Goal: Information Seeking & Learning: Learn about a topic

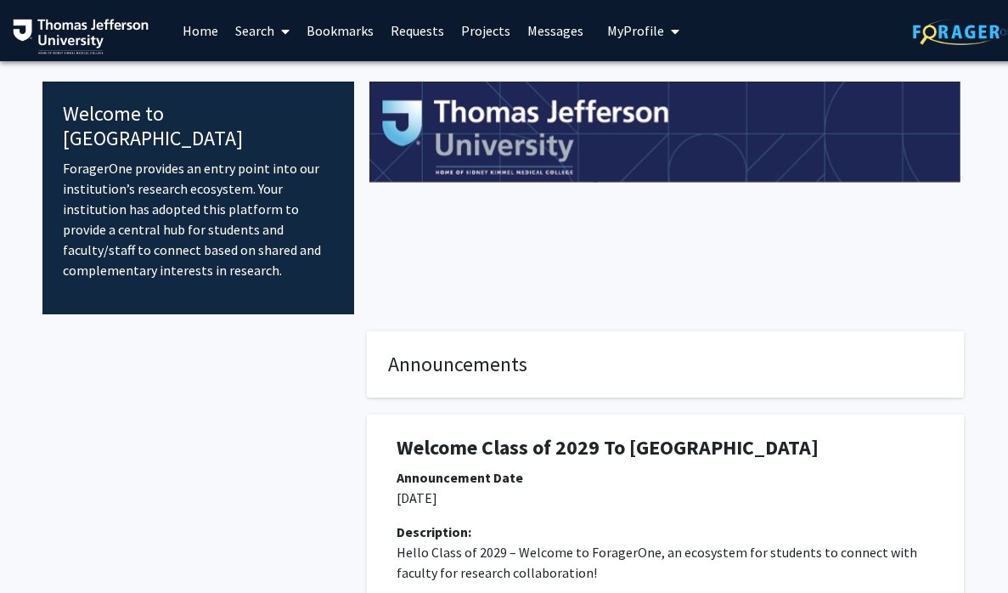
click at [275, 34] on span at bounding box center [281, 31] width 15 height 59
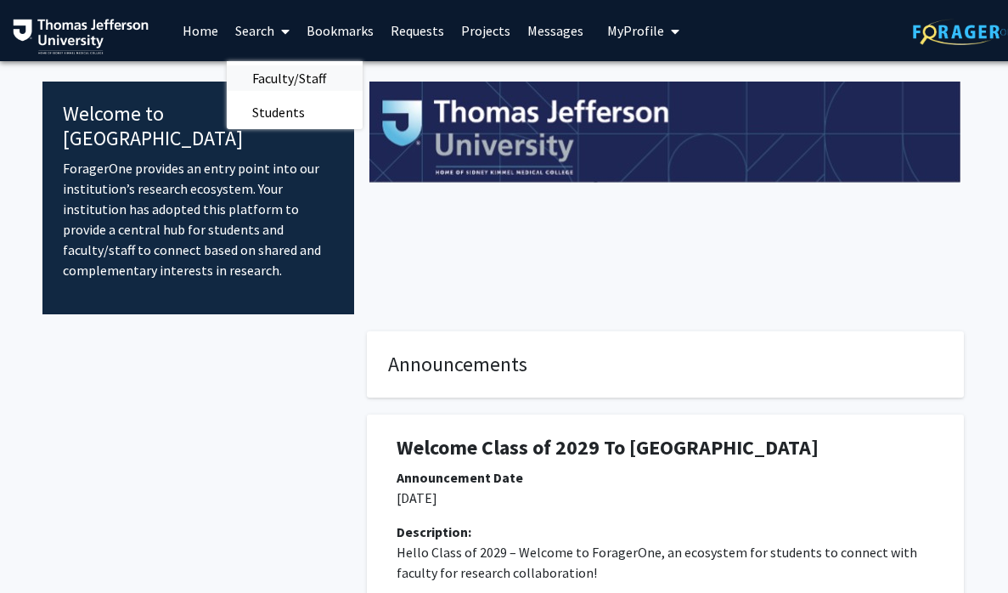
click at [275, 61] on span "Faculty/Staff" at bounding box center [289, 78] width 125 height 34
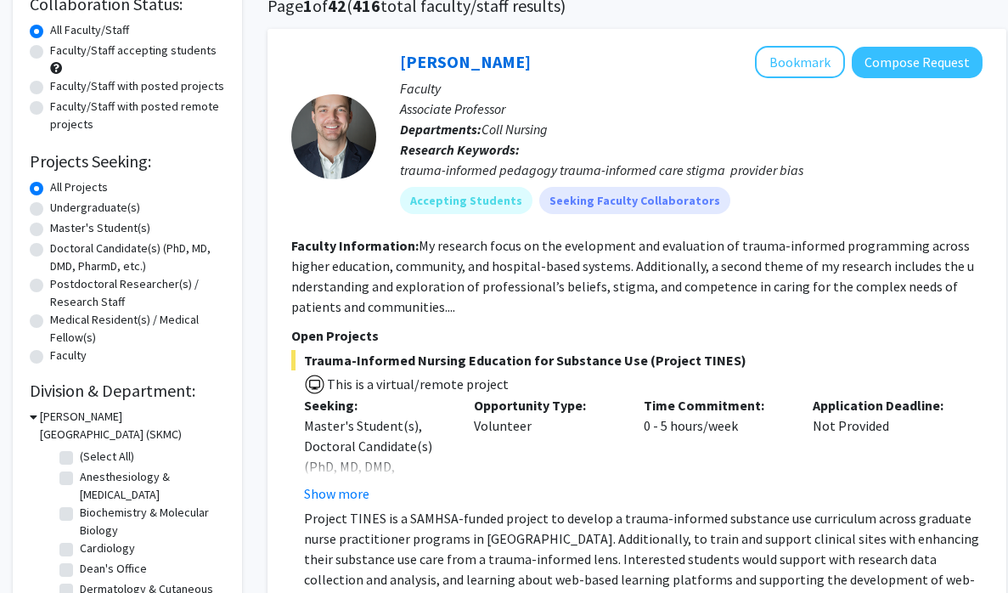
scroll to position [139, 0]
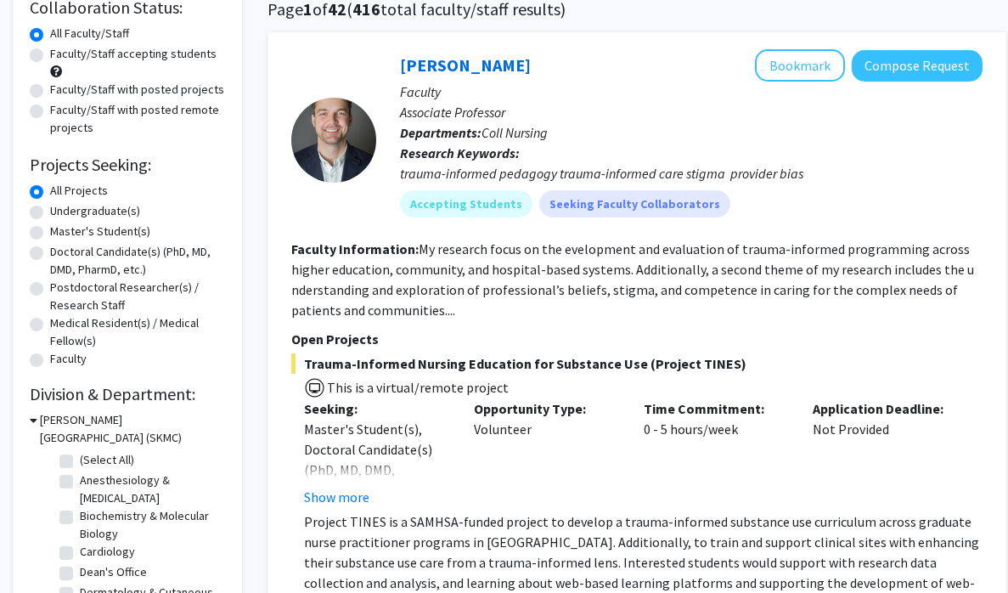
click at [142, 55] on label "Faculty/Staff accepting students" at bounding box center [133, 54] width 167 height 18
click at [61, 55] on input "Faculty/Staff accepting students" at bounding box center [55, 50] width 11 height 11
radio input "true"
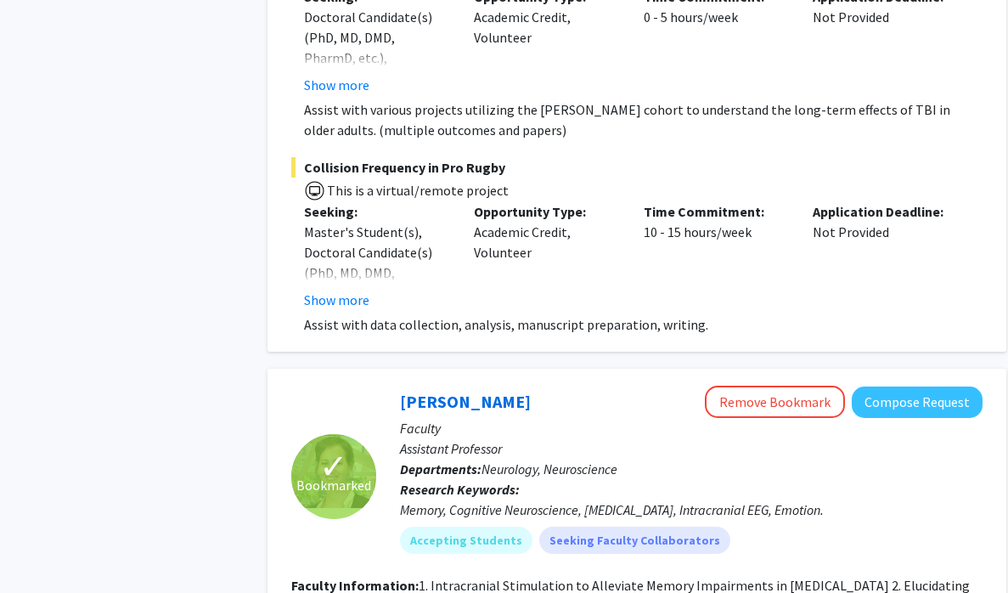
scroll to position [11411, 0]
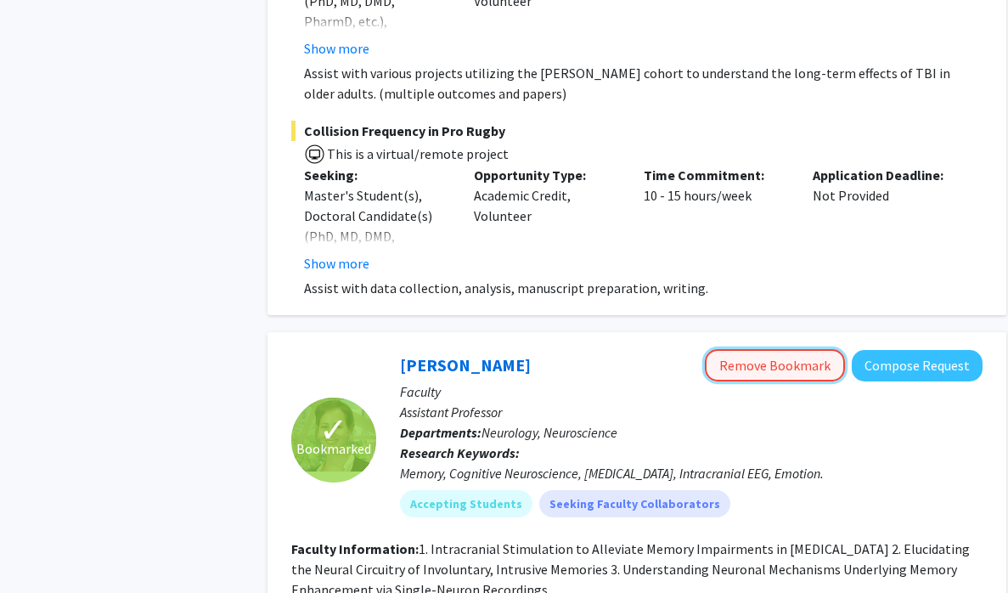
click at [761, 349] on button "Remove Bookmark" at bounding box center [775, 365] width 140 height 32
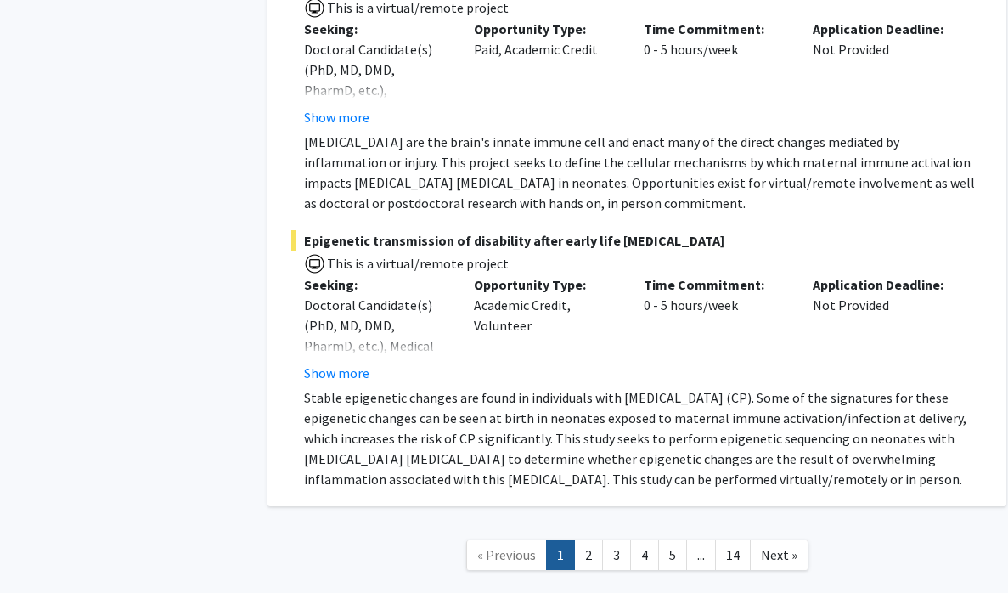
scroll to position [13236, 0]
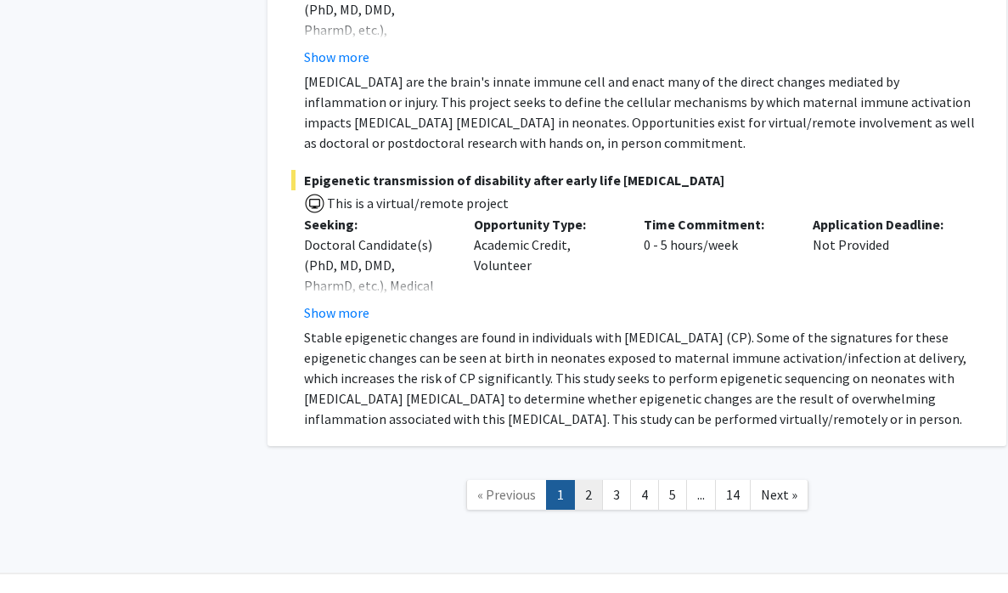
click at [590, 480] on link "2" at bounding box center [588, 495] width 29 height 30
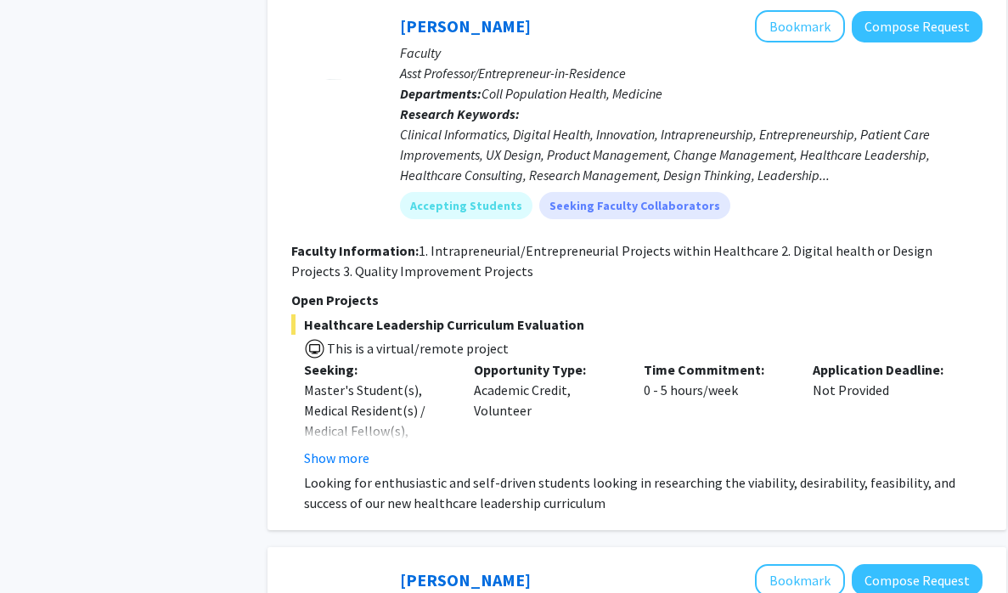
scroll to position [1747, 0]
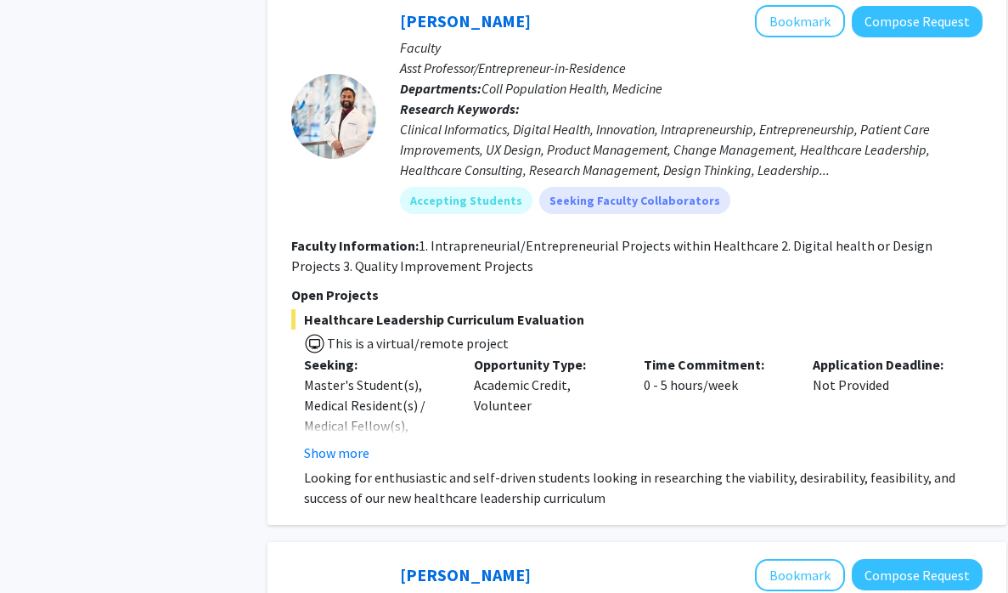
click at [513, 330] on span "Healthcare Leadership Curriculum Evaluation" at bounding box center [637, 319] width 692 height 20
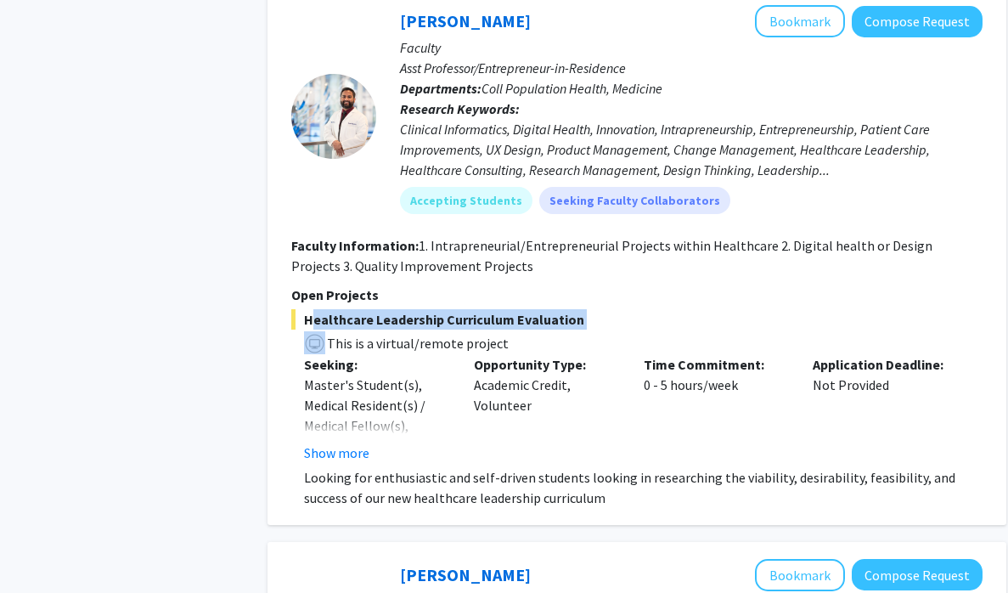
click at [513, 330] on span "Healthcare Leadership Curriculum Evaluation" at bounding box center [637, 319] width 692 height 20
click at [539, 330] on span "Healthcare Leadership Curriculum Evaluation" at bounding box center [637, 319] width 692 height 20
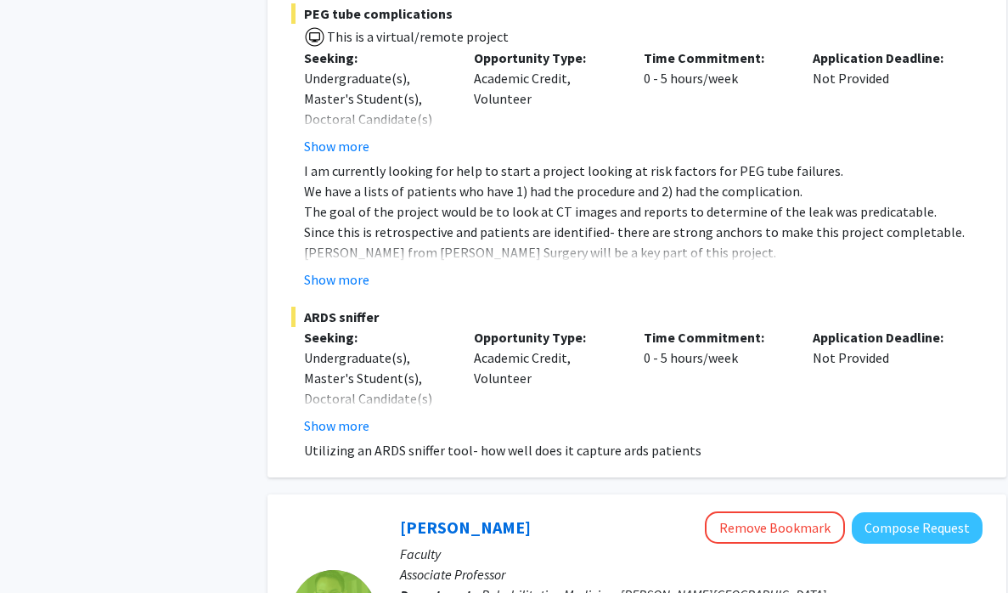
scroll to position [2643, 0]
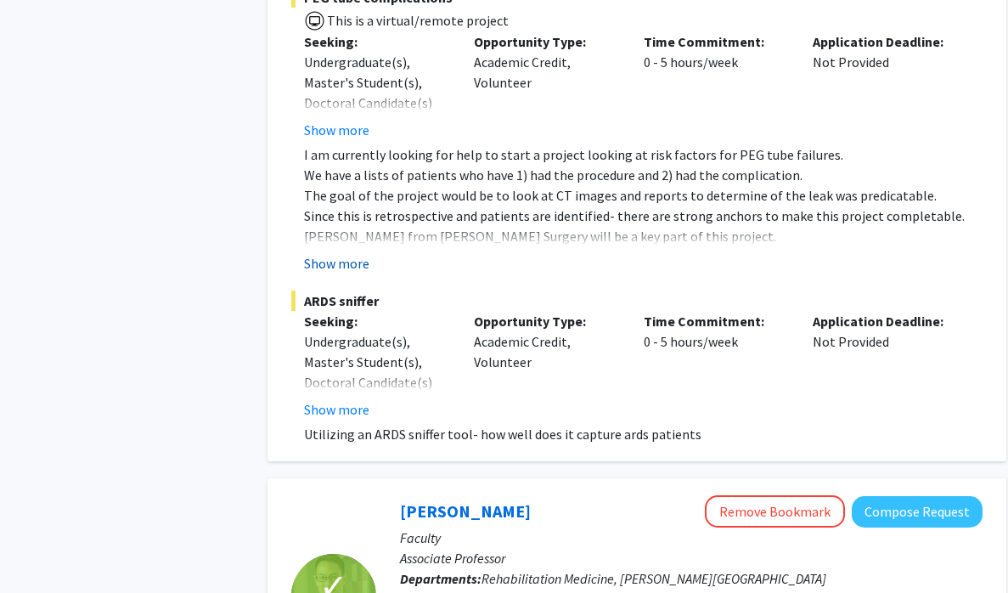
click at [359, 274] on button "Show more" at bounding box center [336, 263] width 65 height 20
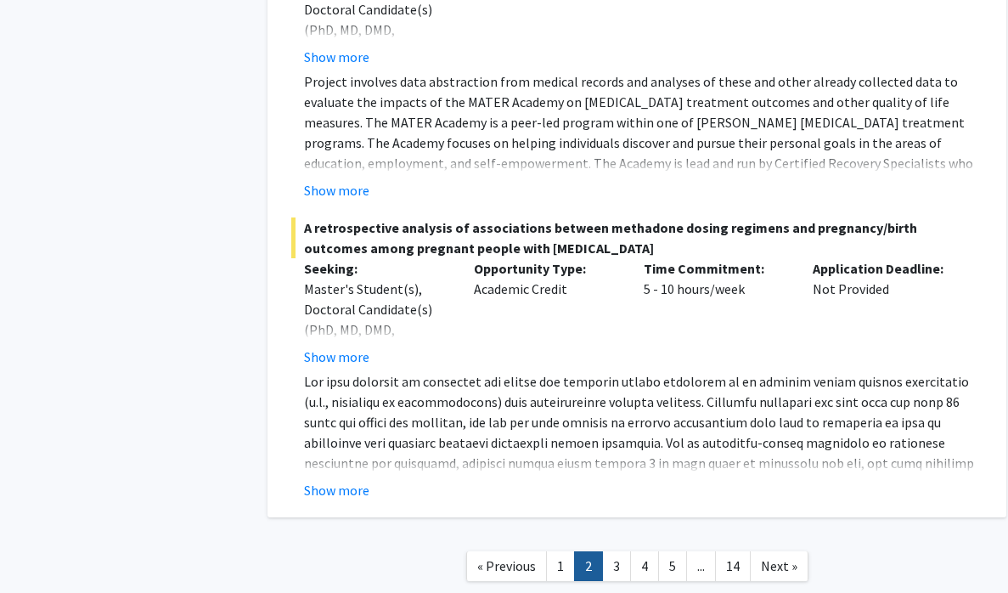
scroll to position [7882, 0]
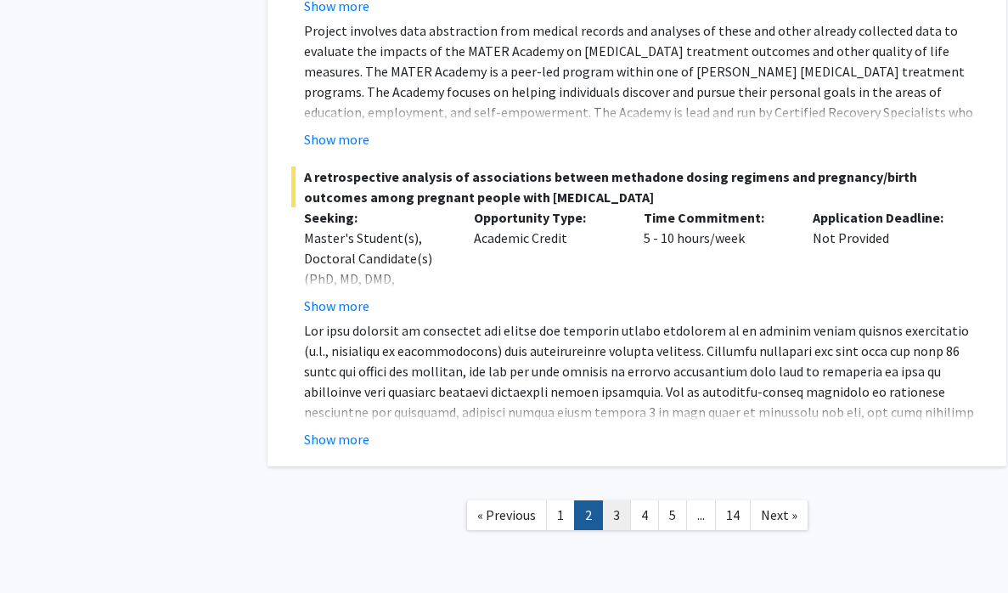
click at [616, 500] on link "3" at bounding box center [616, 515] width 29 height 30
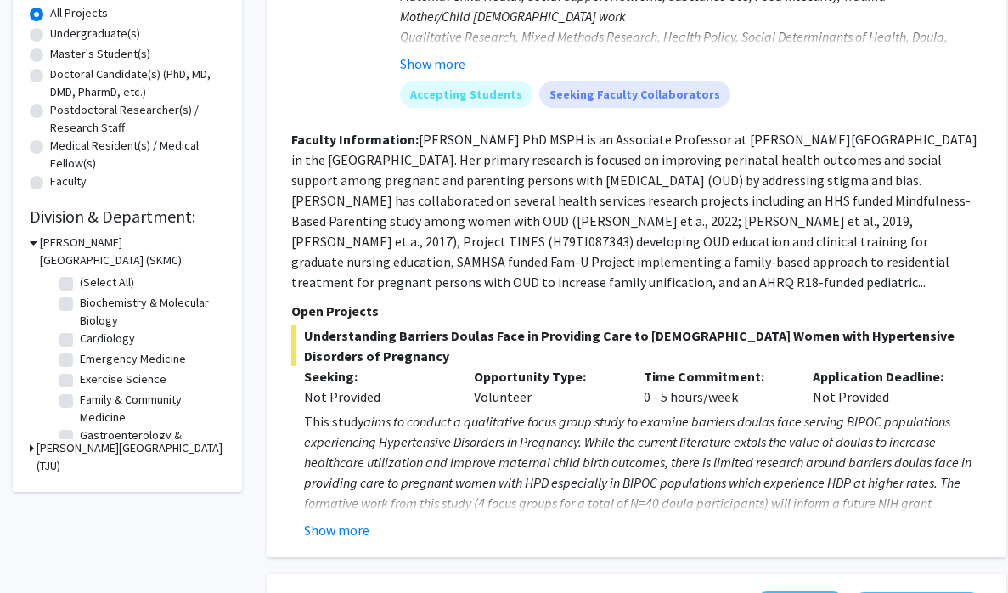
scroll to position [322, 0]
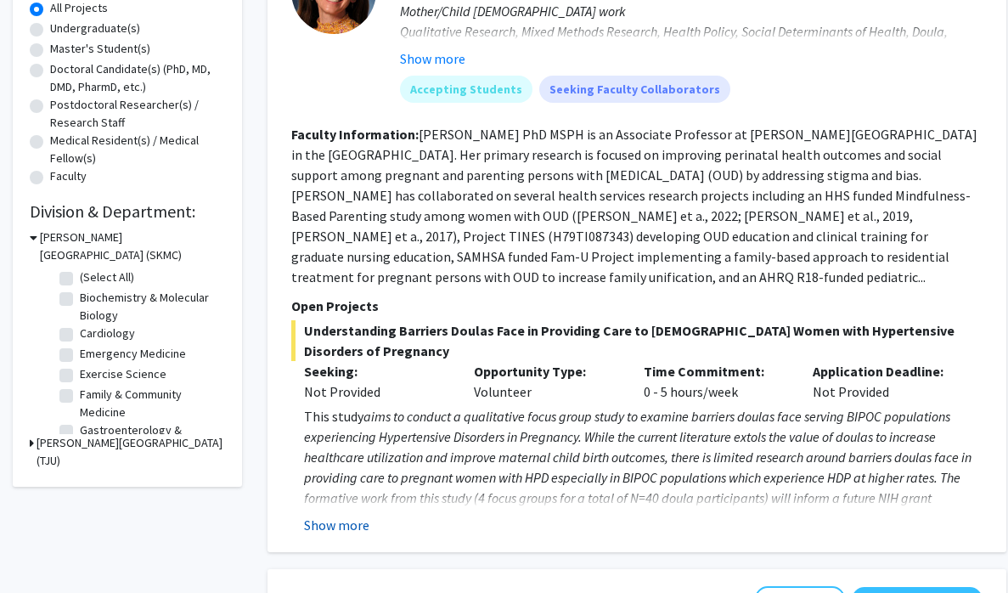
click at [342, 515] on button "Show more" at bounding box center [336, 525] width 65 height 20
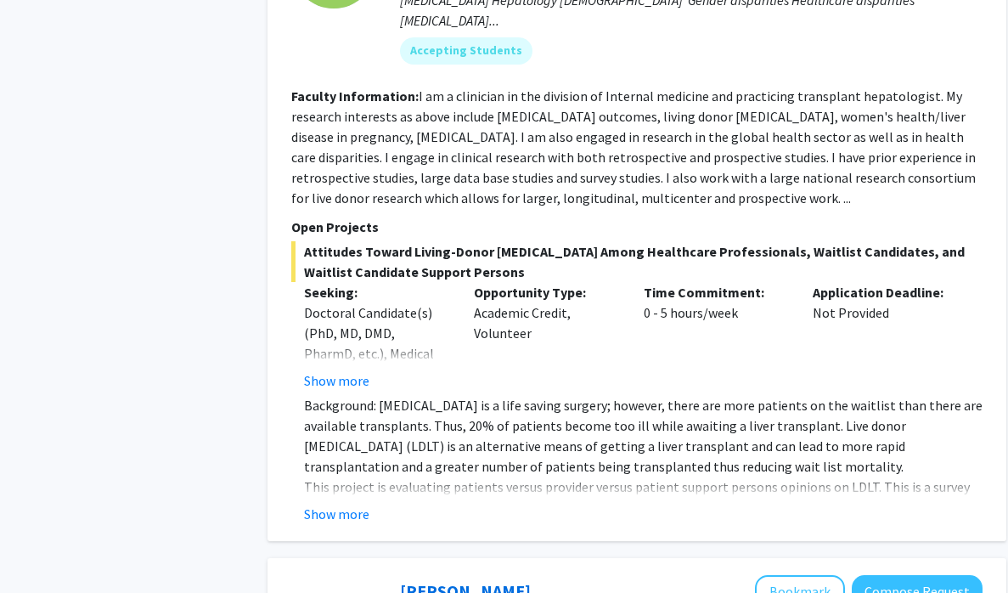
scroll to position [1690, 0]
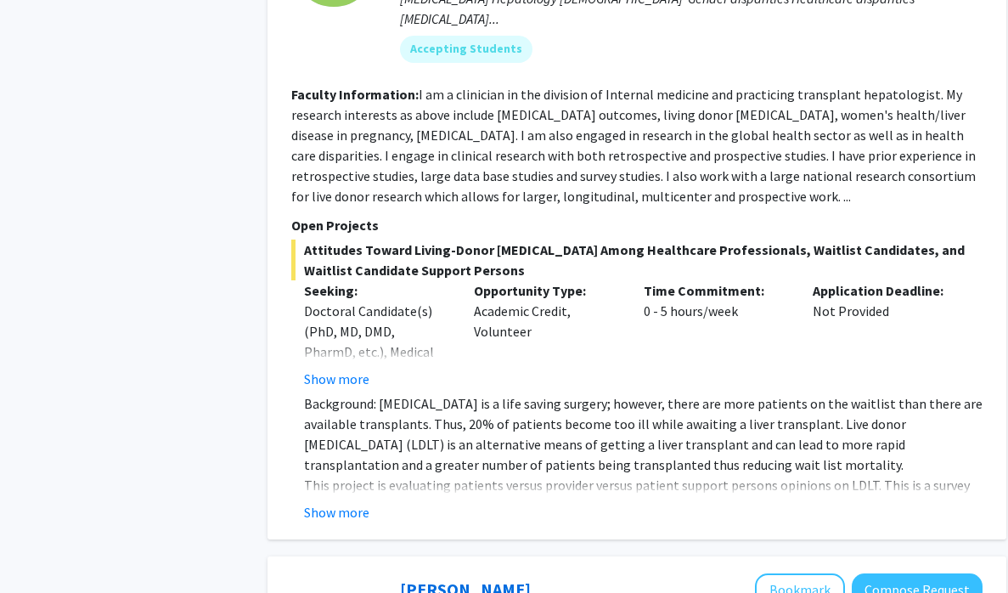
click at [336, 460] on fg-read-more "Background: Liver transplantation is a life saving surgery; however, there are …" at bounding box center [637, 457] width 692 height 129
click at [333, 502] on button "Show more" at bounding box center [336, 512] width 65 height 20
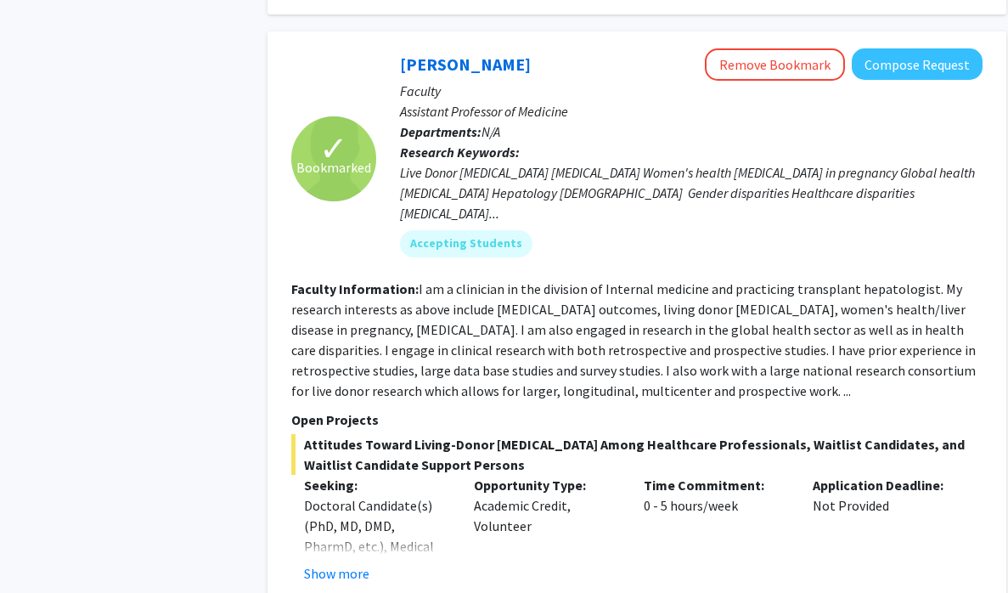
scroll to position [1494, 0]
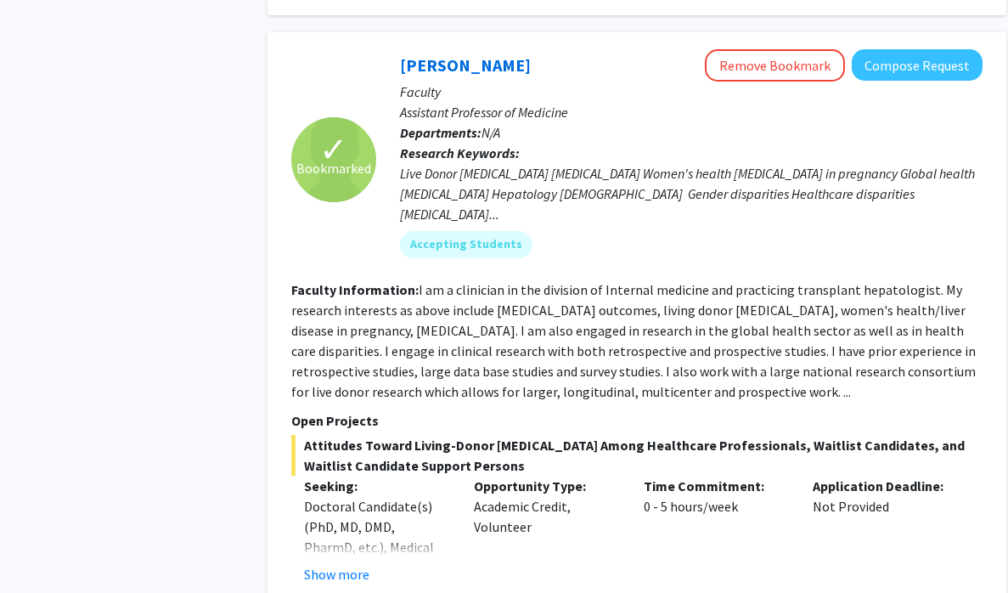
click at [789, 291] on fg-read-more "I am a clinician in the division of Internal medicine and practicing transplant…" at bounding box center [633, 340] width 685 height 119
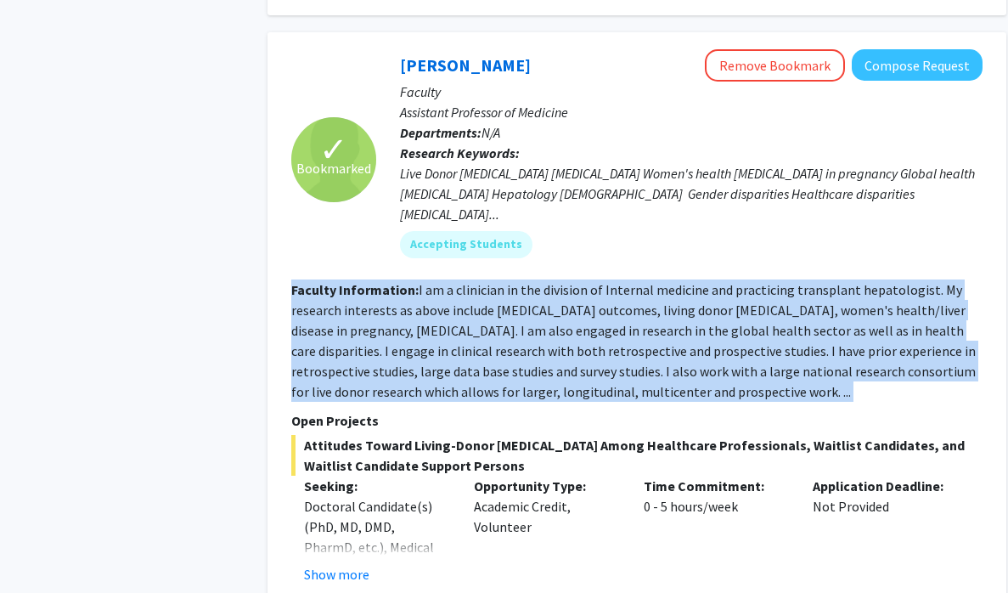
click at [789, 291] on fg-read-more "I am a clinician in the division of Internal medicine and practicing transplant…" at bounding box center [633, 340] width 685 height 119
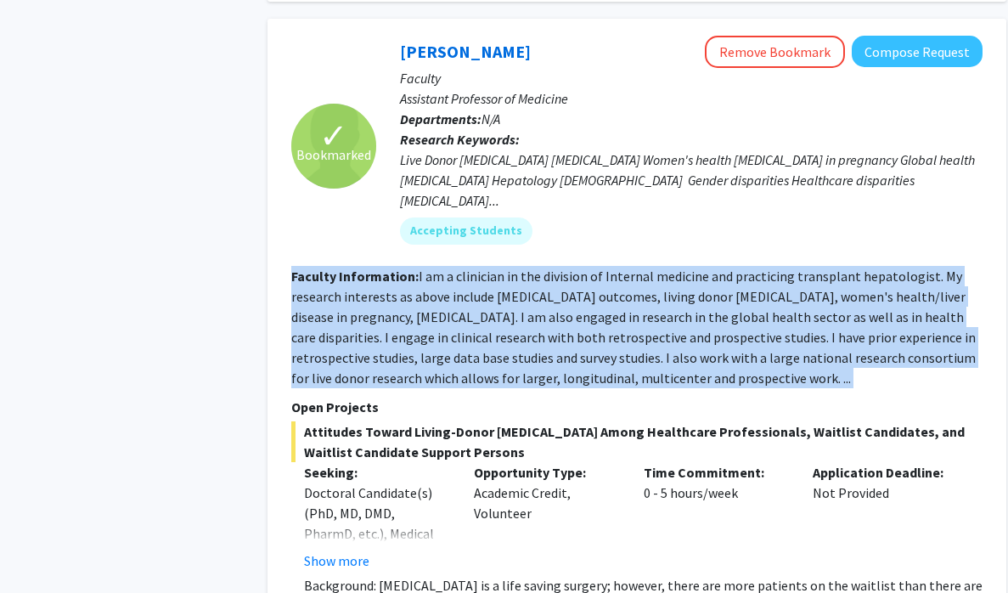
click at [792, 272] on fg-read-more "I am a clinician in the division of Internal medicine and practicing transplant…" at bounding box center [633, 327] width 685 height 119
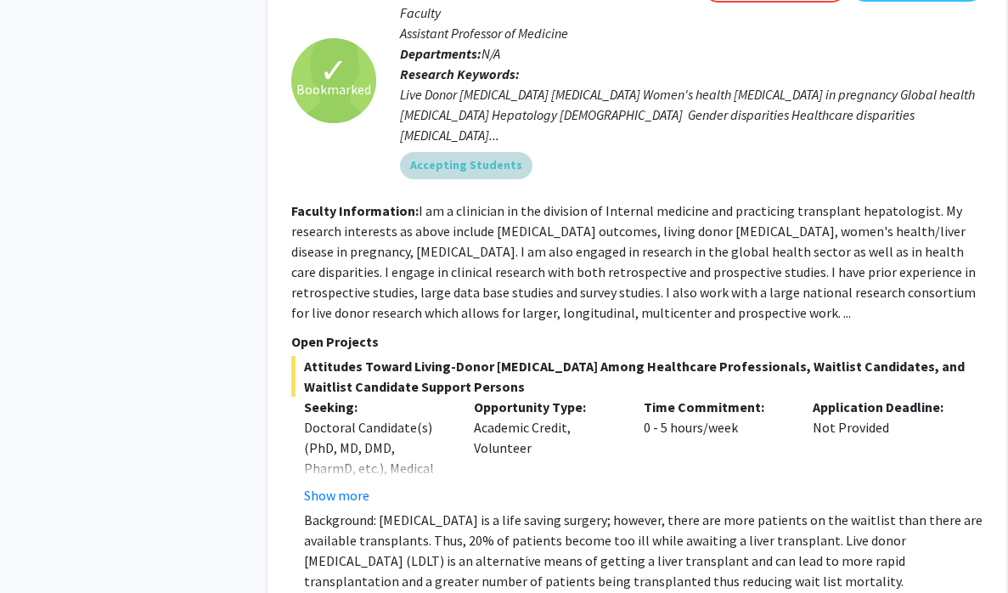
scroll to position [1505, 0]
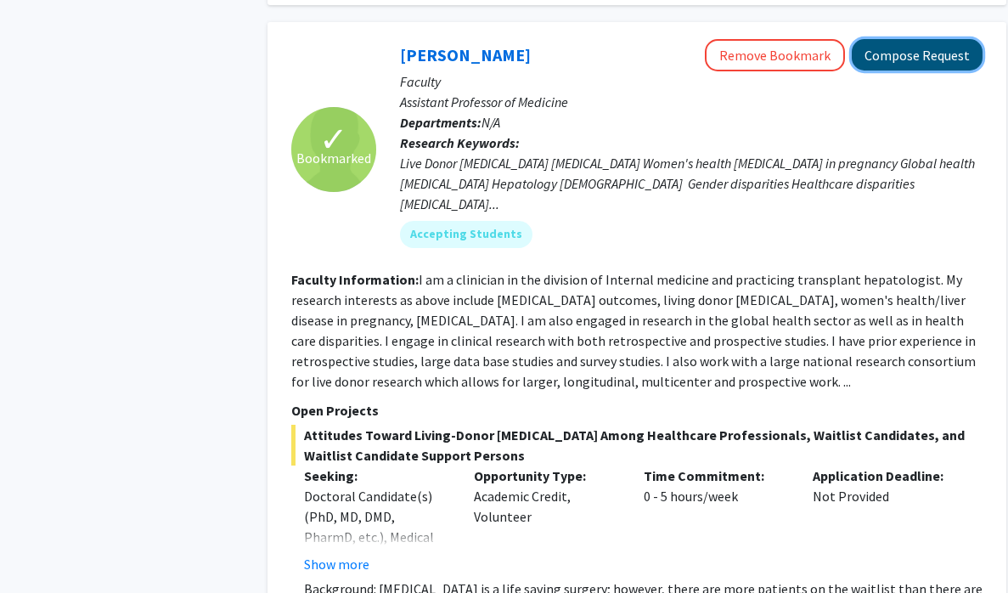
click at [906, 44] on button "Compose Request" at bounding box center [917, 54] width 131 height 31
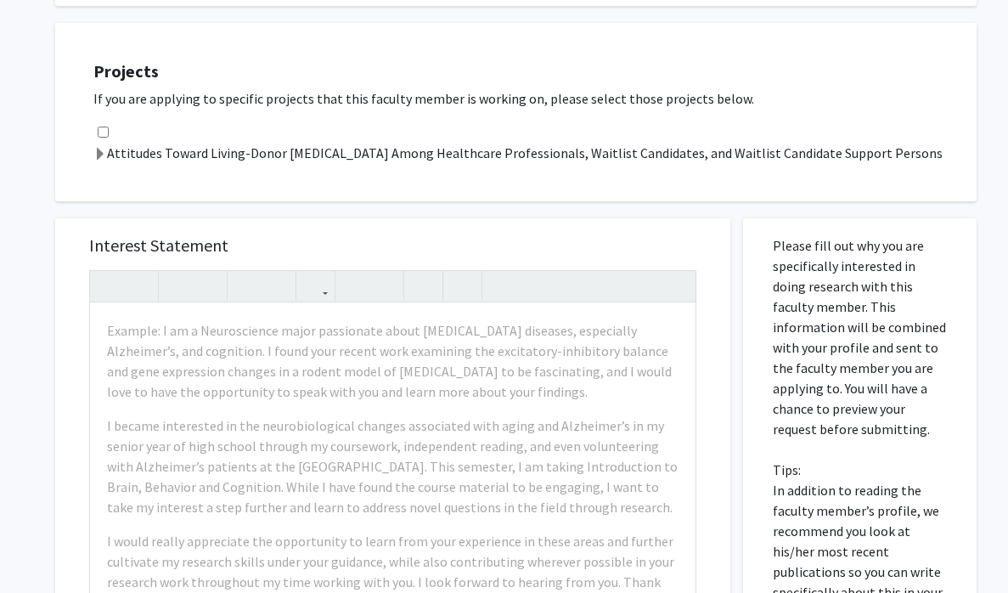
scroll to position [799, 0]
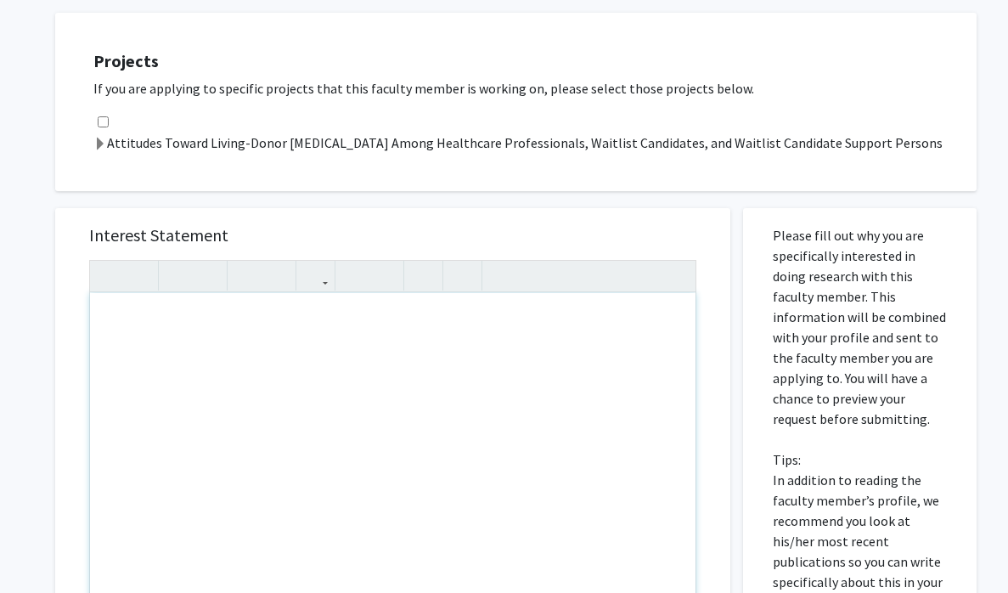
click at [506, 459] on div "Note to users with screen readers: Please press Alt+0 or Option+0 to deactivate…" at bounding box center [393, 487] width 606 height 389
click at [521, 133] on label "Attitudes Toward Living-Donor [MEDICAL_DATA] Among Healthcare Professionals, Wa…" at bounding box center [518, 143] width 850 height 20
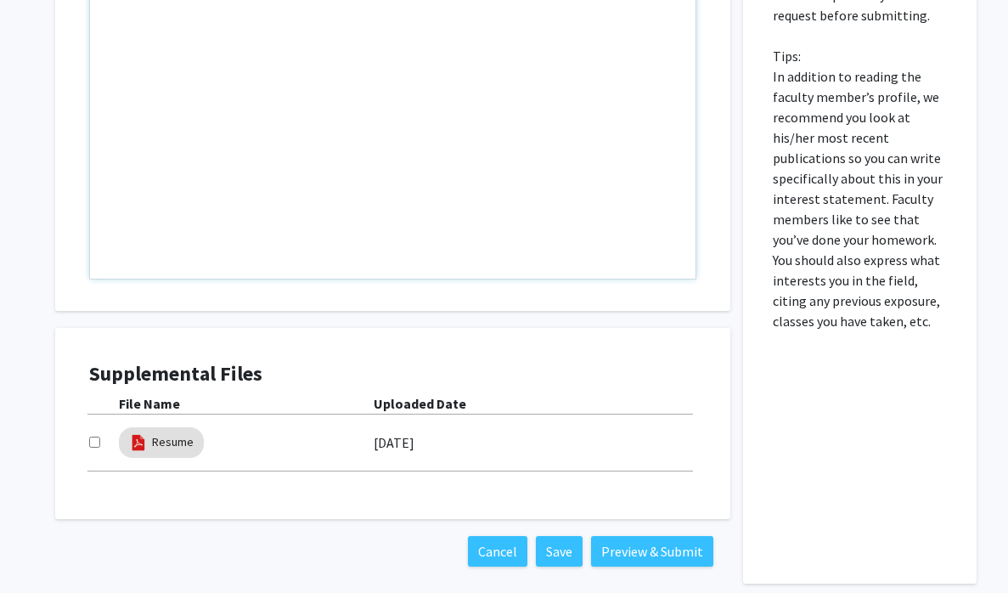
scroll to position [1432, 0]
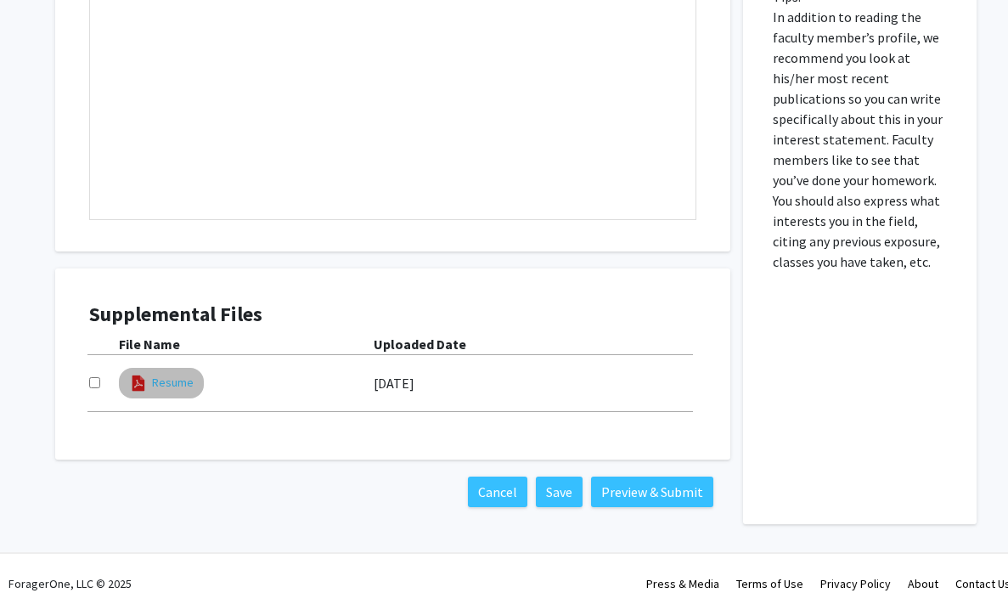
click at [167, 374] on link "Resume" at bounding box center [173, 383] width 42 height 18
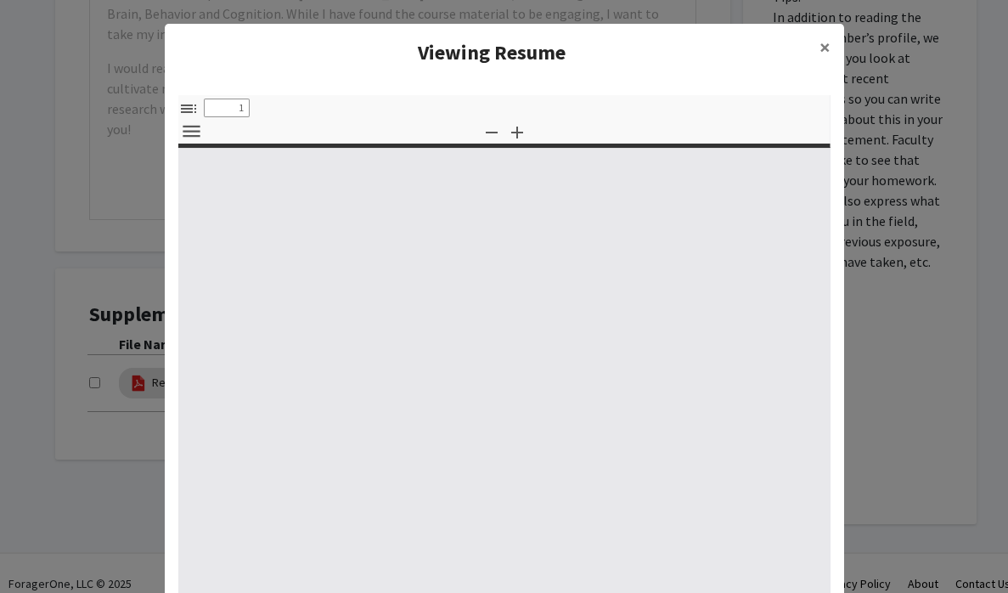
select select "custom"
type input "0"
select select "custom"
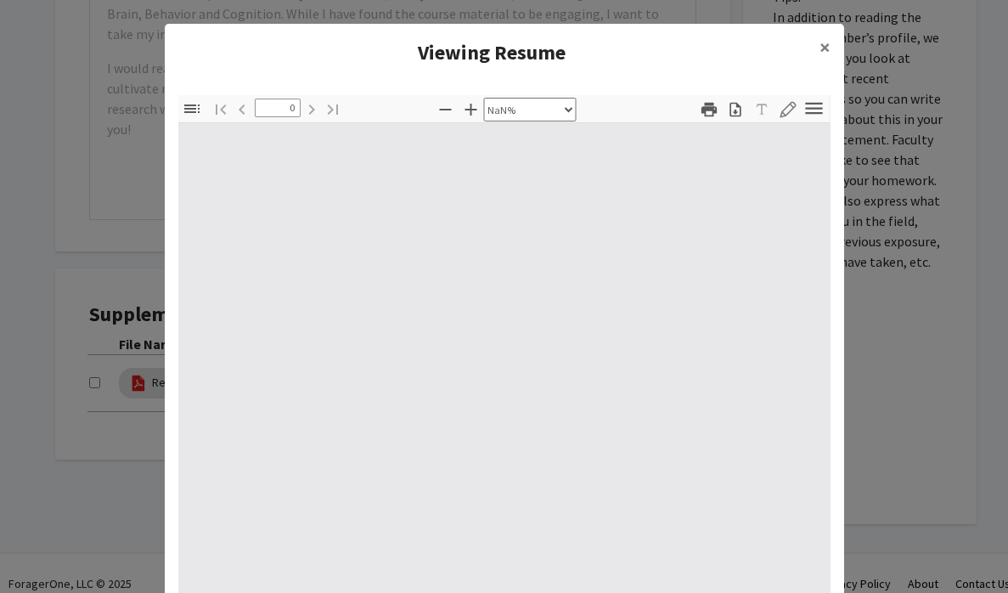
type input "1"
select select "auto"
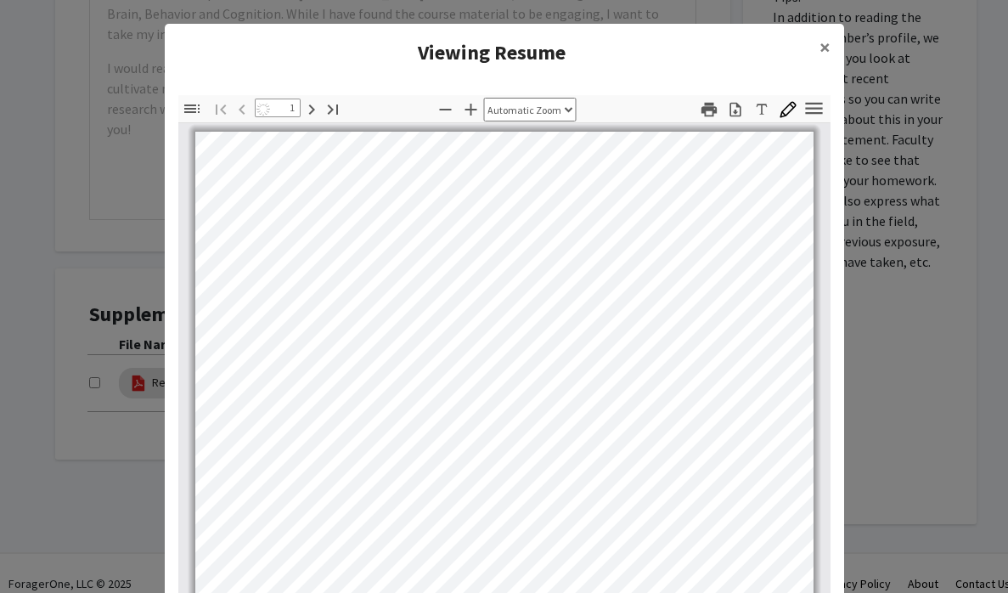
scroll to position [0, 0]
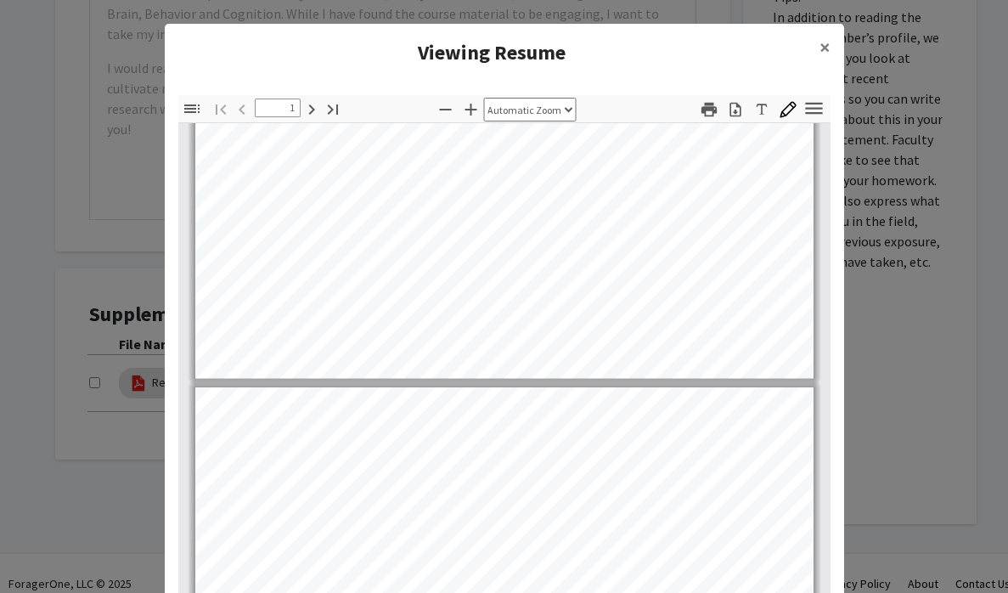
type input "2"
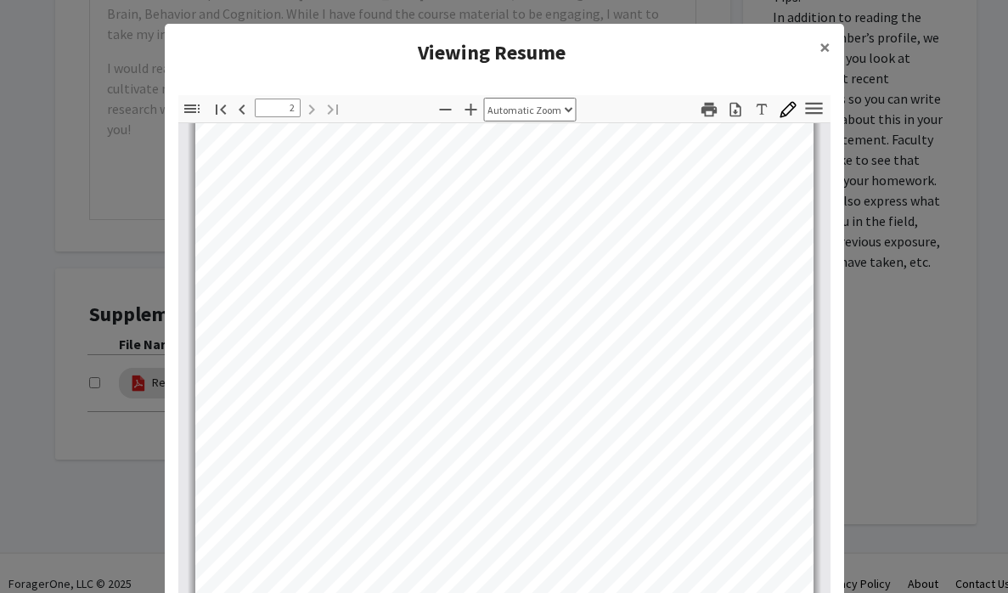
scroll to position [1144, 0]
click at [831, 59] on button "×" at bounding box center [825, 48] width 38 height 48
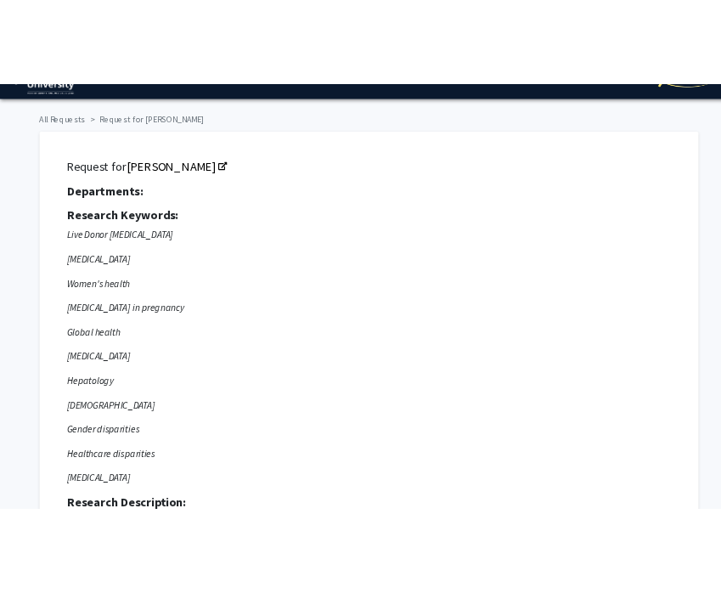
scroll to position [16, 0]
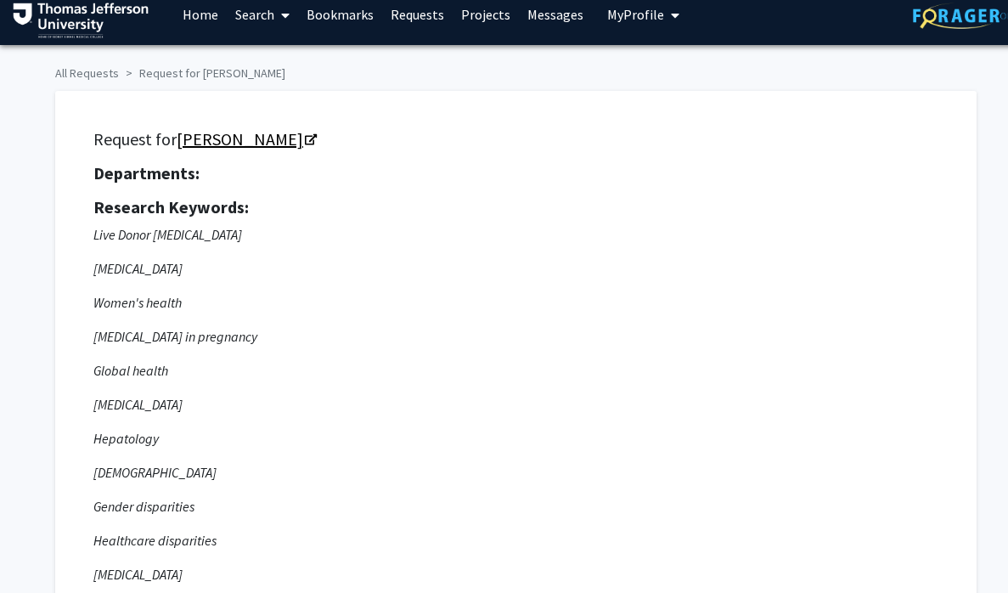
click at [291, 142] on link "[PERSON_NAME]" at bounding box center [246, 138] width 138 height 21
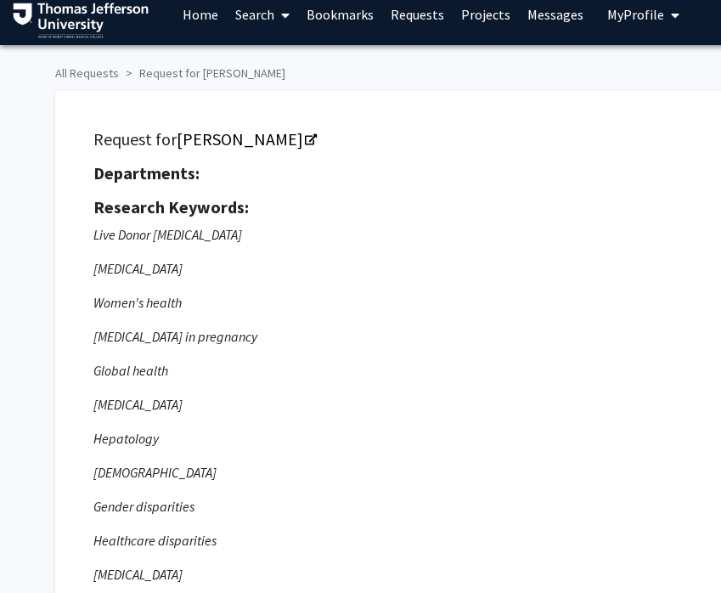
click at [246, 9] on link "Search" at bounding box center [262, 14] width 71 height 59
click at [286, 55] on span "Faculty/Staff" at bounding box center [289, 62] width 125 height 34
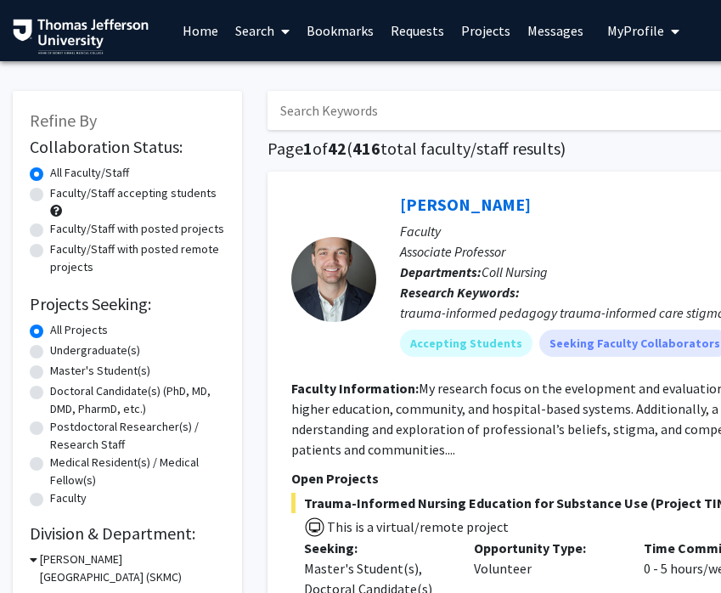
click at [325, 101] on input "Search Keywords" at bounding box center [601, 110] width 667 height 39
type input "robin casten"
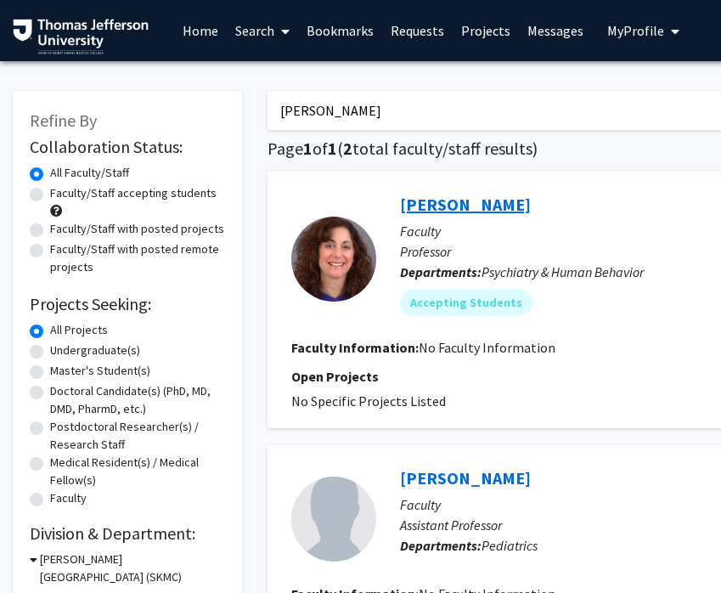
click at [445, 211] on link "Robin Casten" at bounding box center [465, 204] width 131 height 21
click at [353, 140] on span "2" at bounding box center [347, 148] width 9 height 21
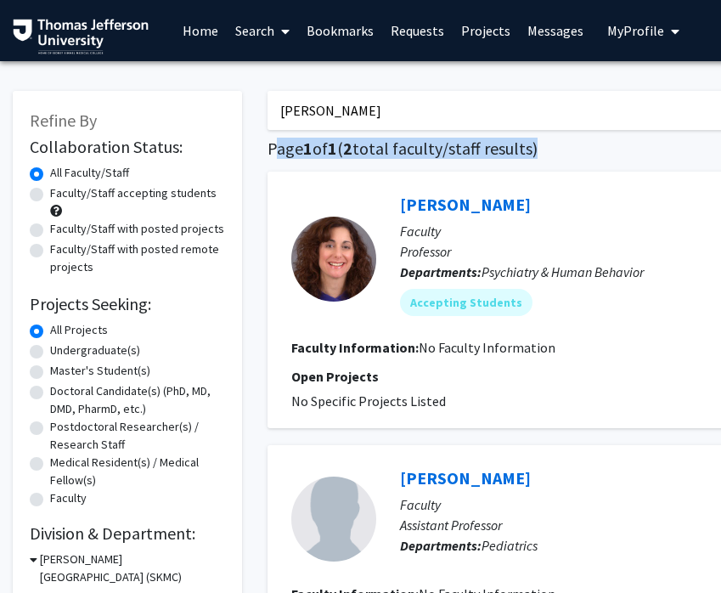
click at [353, 140] on span "2" at bounding box center [347, 148] width 9 height 21
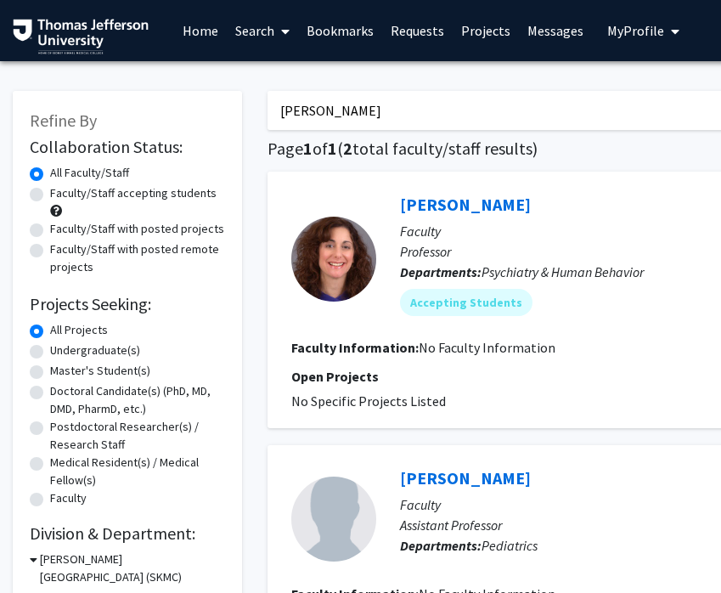
click at [349, 111] on input "robin casten" at bounding box center [601, 110] width 667 height 39
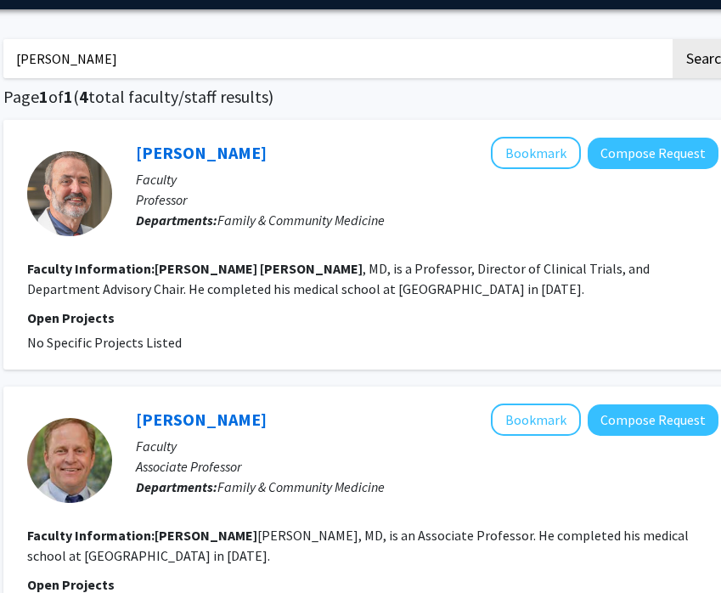
scroll to position [37, 264]
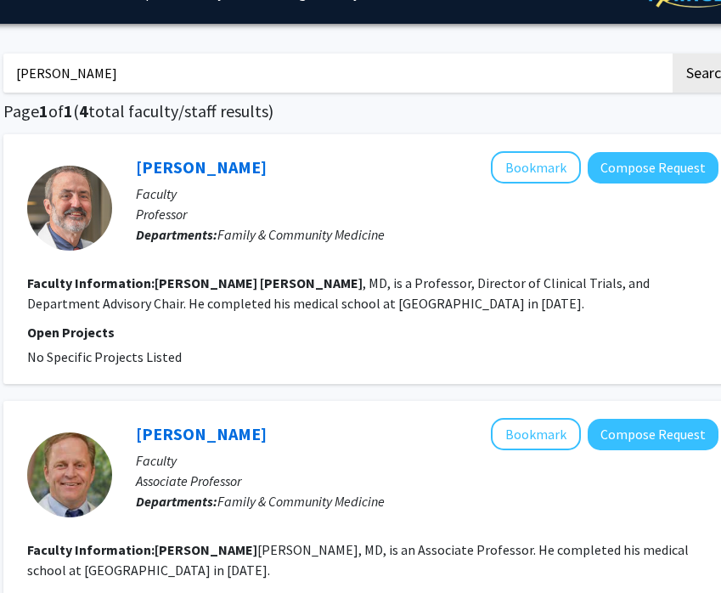
click at [159, 65] on input "christopher chambers" at bounding box center [336, 73] width 667 height 39
click at [673, 54] on button "Search" at bounding box center [708, 73] width 70 height 39
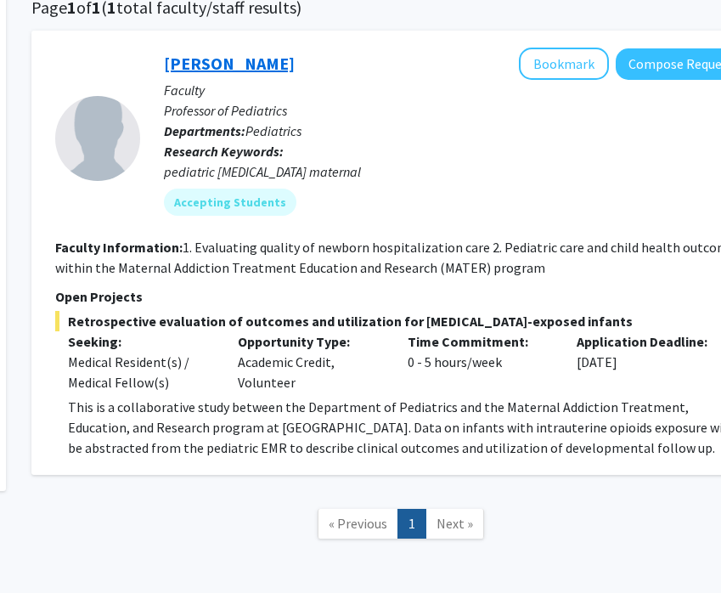
scroll to position [0, 236]
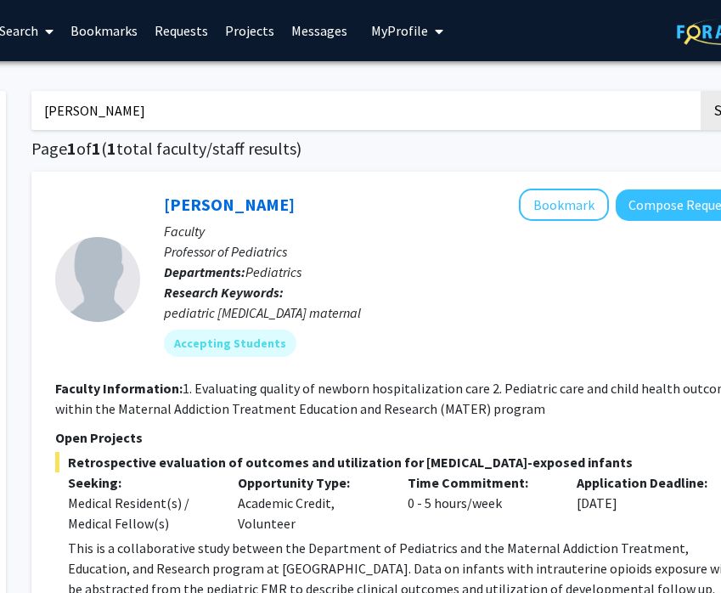
click at [155, 104] on input "neera goyal" at bounding box center [364, 110] width 667 height 39
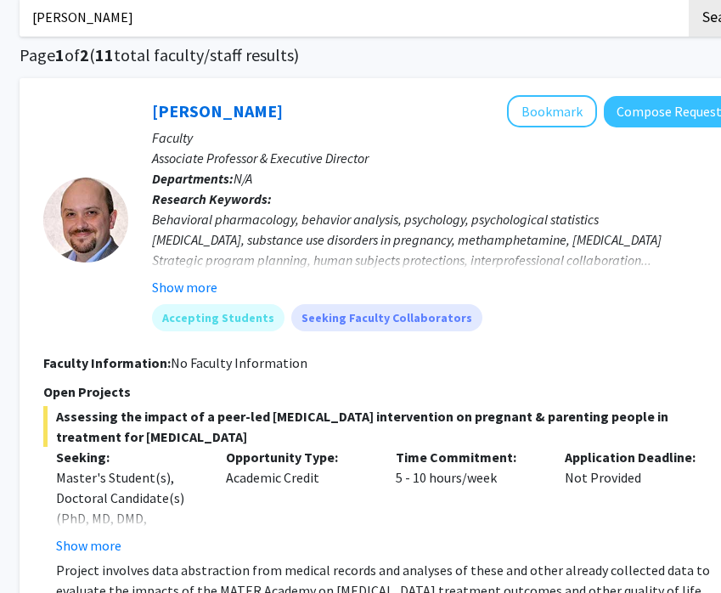
scroll to position [62, 248]
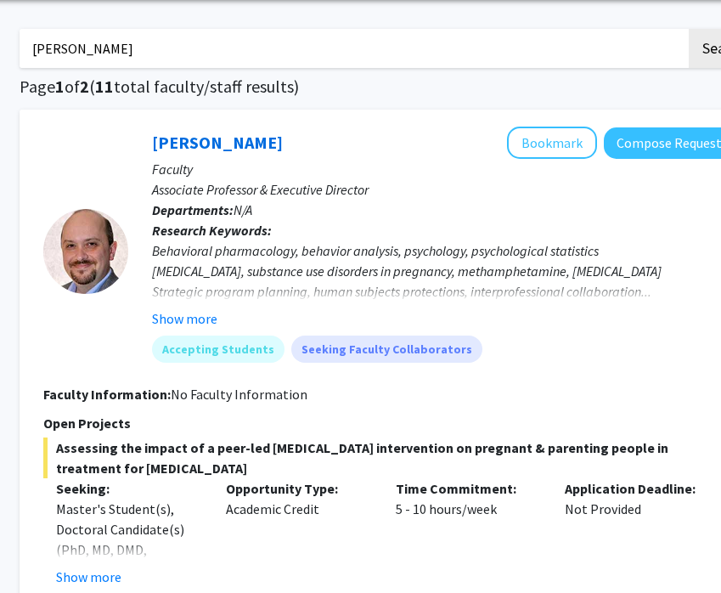
click at [175, 53] on input "dennis hand" at bounding box center [353, 48] width 667 height 39
click at [689, 29] on button "Search" at bounding box center [724, 48] width 70 height 39
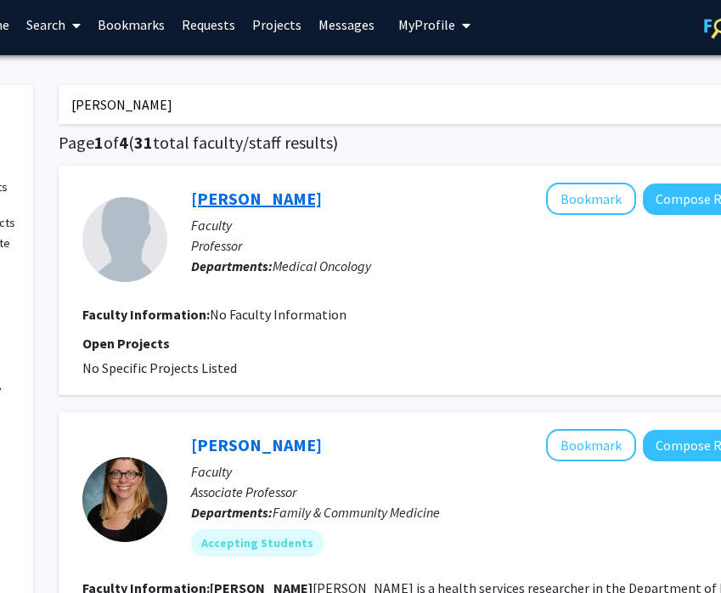
scroll to position [6, 212]
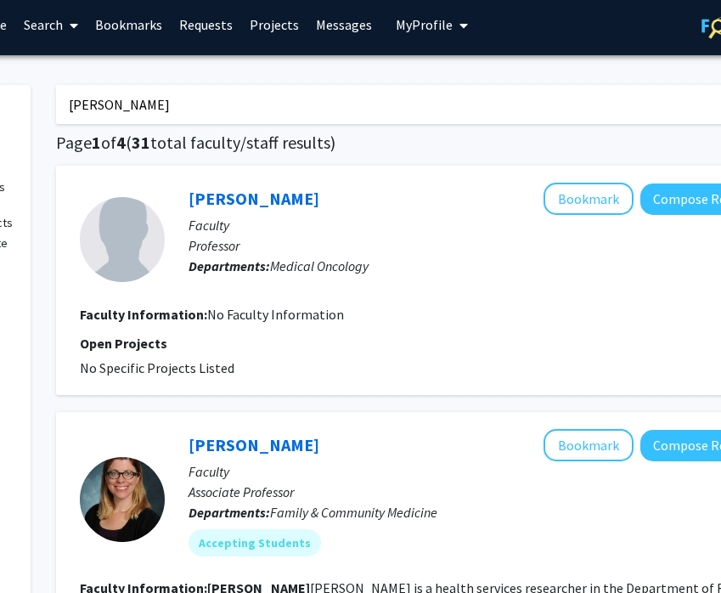
click at [210, 102] on input "amy leader" at bounding box center [389, 104] width 667 height 39
type input "randa sifri"
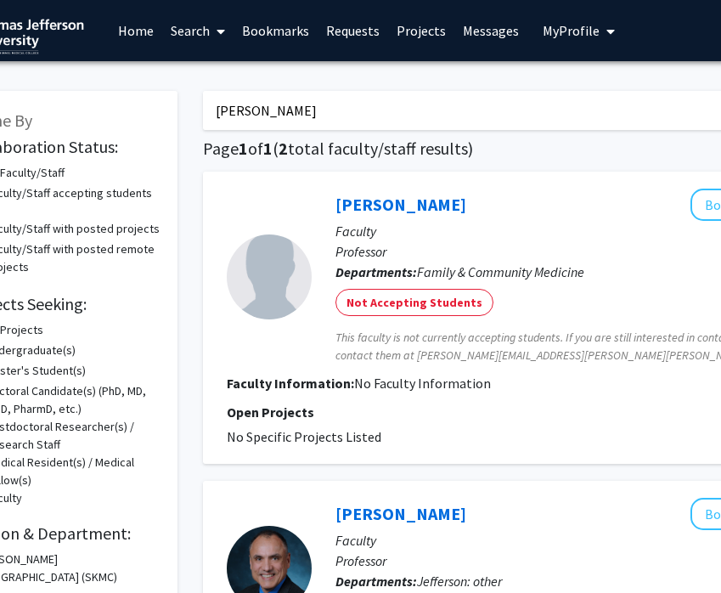
scroll to position [11, 65]
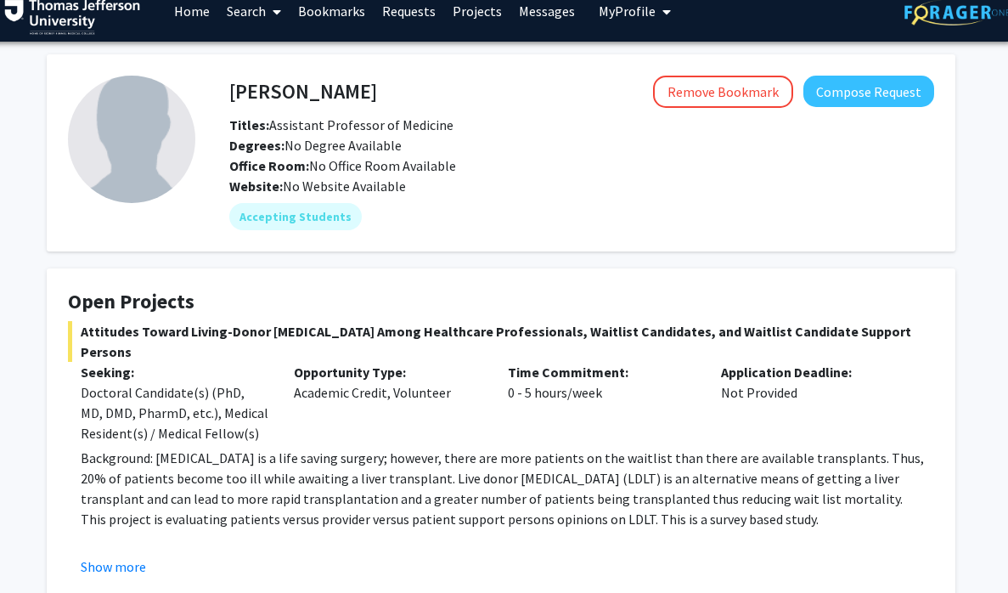
scroll to position [0, 8]
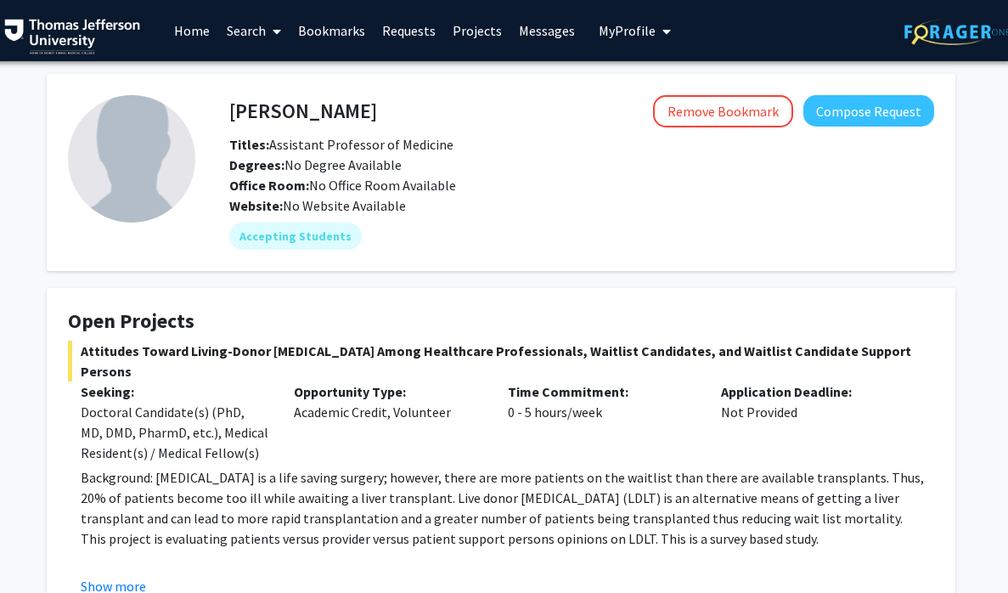
click at [873, 182] on div "Office Room: No Office Room Available" at bounding box center [582, 185] width 731 height 20
